Goal: Check status

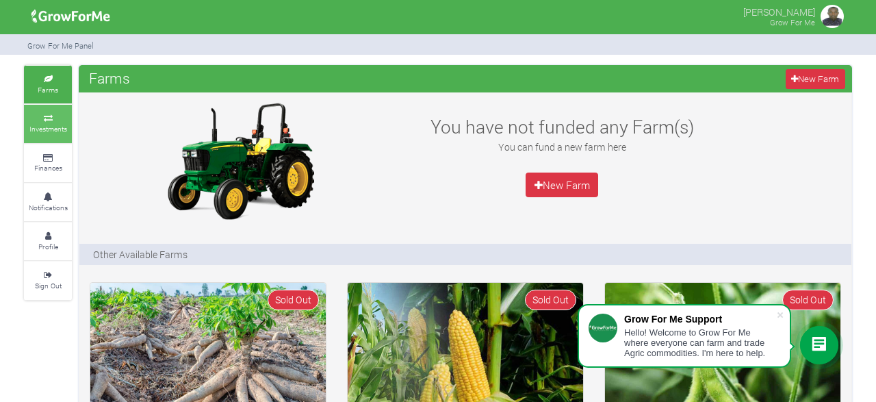
click at [51, 124] on small "Investments" at bounding box center [48, 129] width 38 height 10
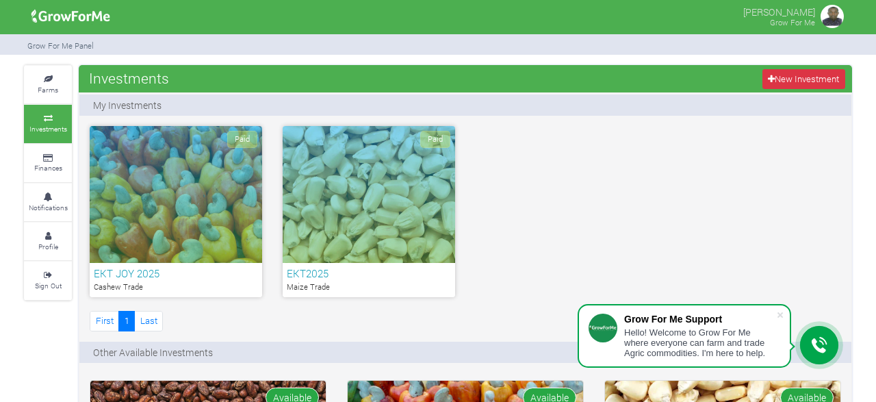
click at [170, 225] on div "Paid" at bounding box center [176, 194] width 172 height 137
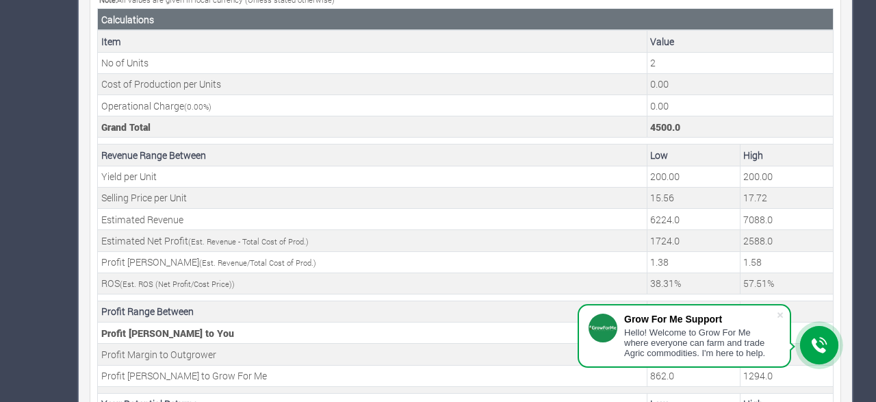
scroll to position [540, 0]
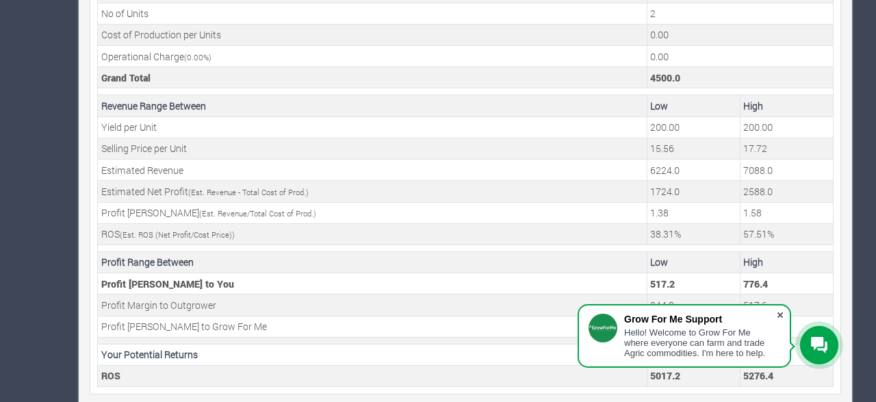
click at [779, 312] on span at bounding box center [780, 315] width 14 height 14
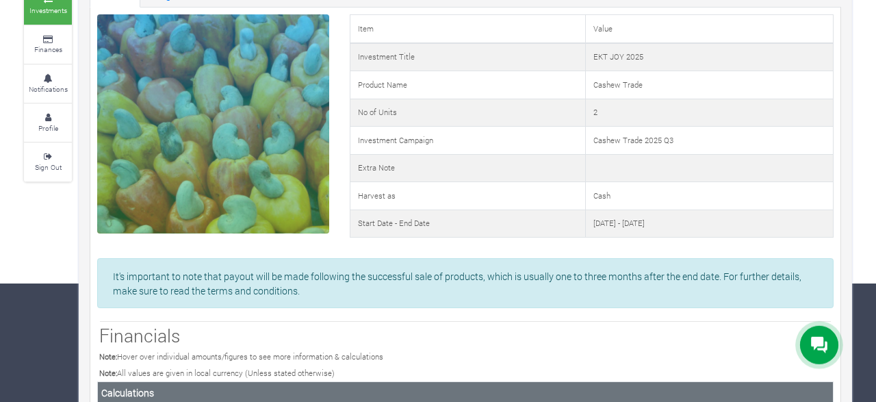
scroll to position [118, 0]
